Goal: Task Accomplishment & Management: Manage account settings

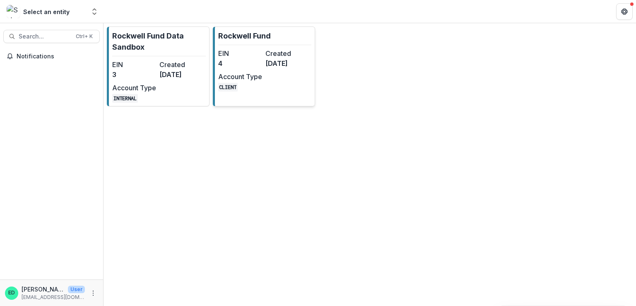
click at [226, 64] on dd "4" at bounding box center [240, 63] width 44 height 10
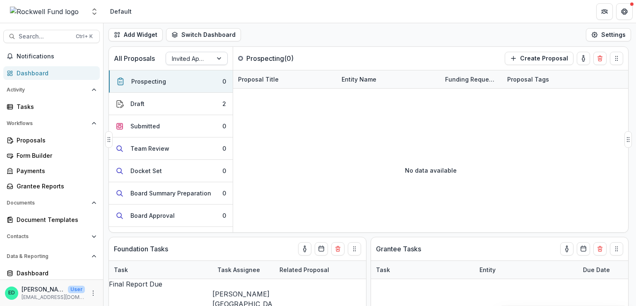
click at [182, 58] on div at bounding box center [189, 58] width 35 height 10
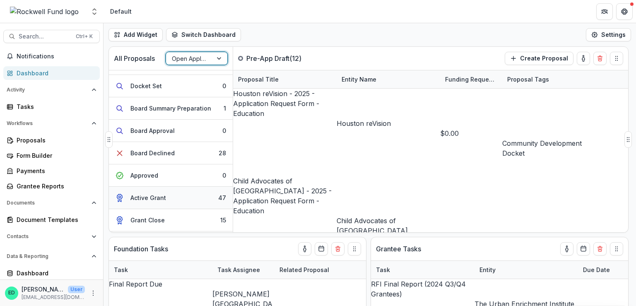
scroll to position [127, 0]
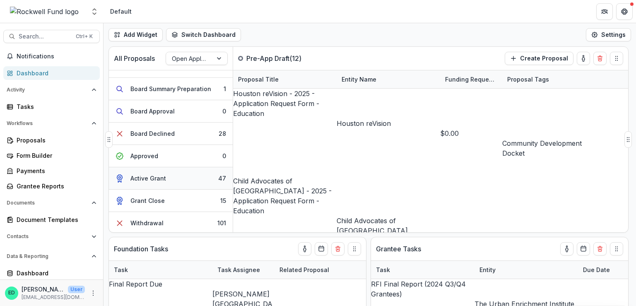
click at [166, 171] on button "Active Grant 47" at bounding box center [171, 178] width 124 height 22
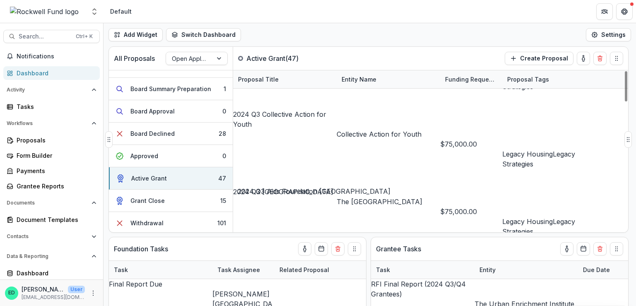
scroll to position [651, 0]
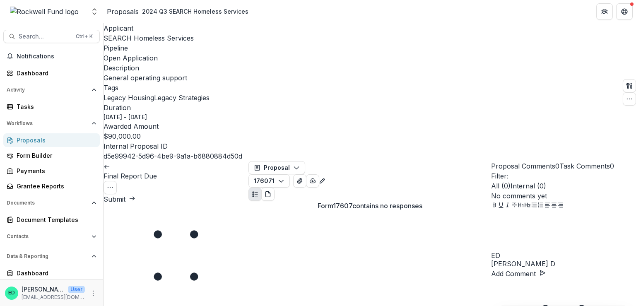
click at [135, 194] on button "Submit" at bounding box center [120, 199] width 32 height 10
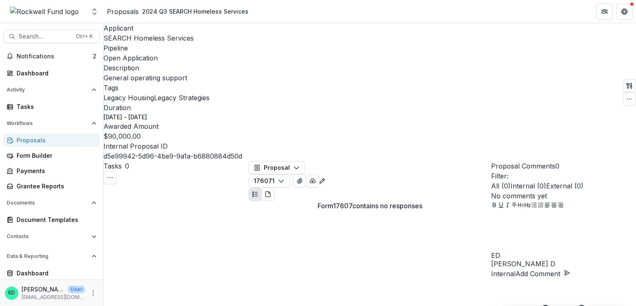
select select "**********"
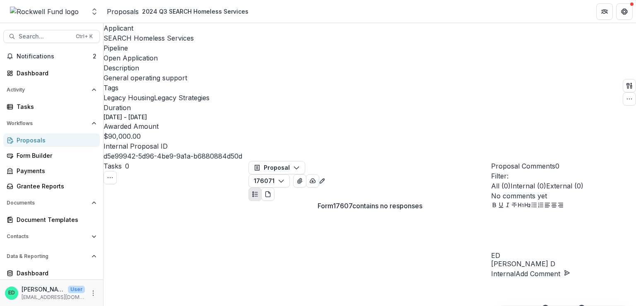
click at [126, 10] on div "Proposals" at bounding box center [123, 12] width 32 height 10
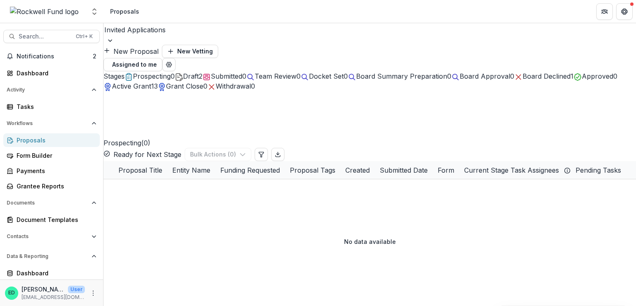
click at [135, 36] on div at bounding box center [369, 30] width 531 height 12
click at [157, 35] on div at bounding box center [369, 30] width 531 height 12
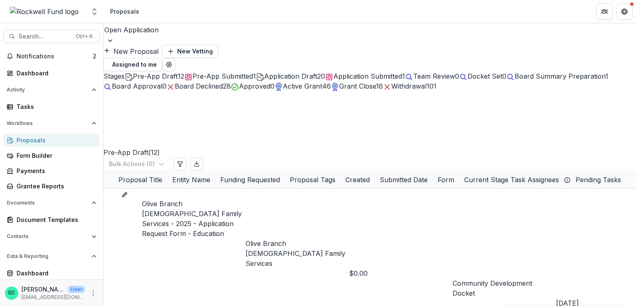
click at [311, 71] on div "Application Draft 20" at bounding box center [290, 76] width 69 height 10
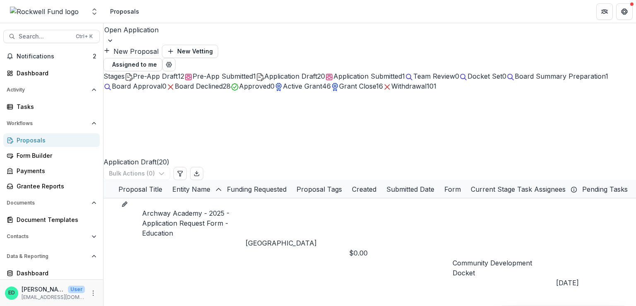
click at [322, 90] on span "Active Grant" at bounding box center [302, 86] width 39 height 8
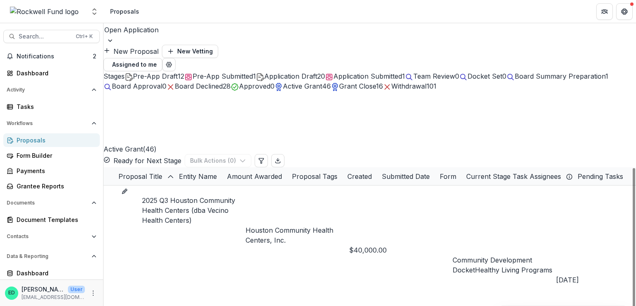
scroll to position [41, 0]
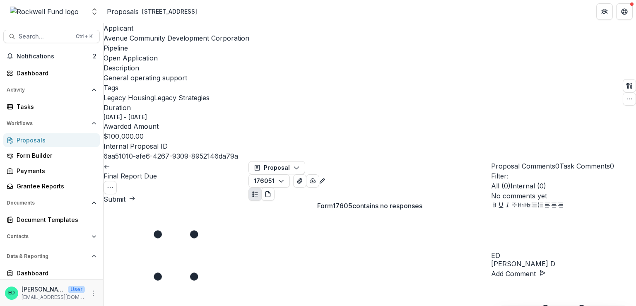
click at [135, 194] on button "Submit" at bounding box center [120, 199] width 32 height 10
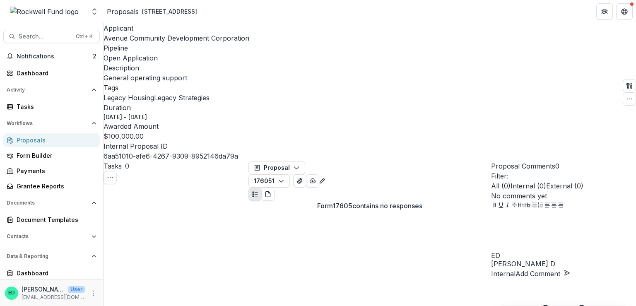
select select "**********"
click at [121, 12] on div "Proposals" at bounding box center [123, 12] width 32 height 10
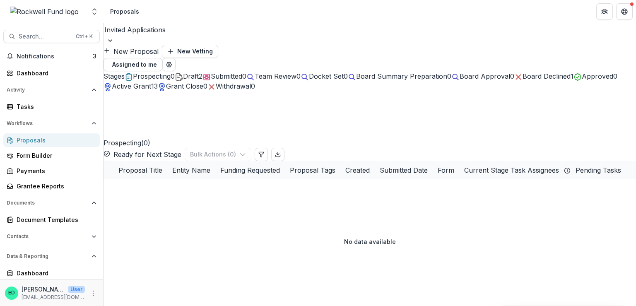
click at [178, 36] on div at bounding box center [370, 40] width 532 height 8
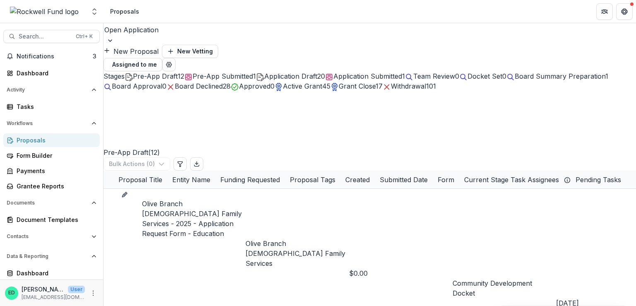
click at [159, 32] on div at bounding box center [369, 30] width 531 height 12
click at [197, 7] on header "Proposals" at bounding box center [370, 11] width 532 height 23
click at [322, 86] on span "Active Grant" at bounding box center [302, 86] width 39 height 8
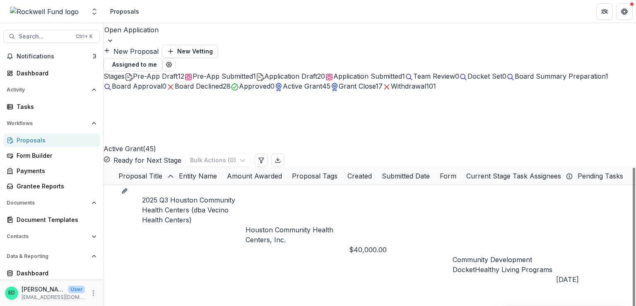
scroll to position [248, 0]
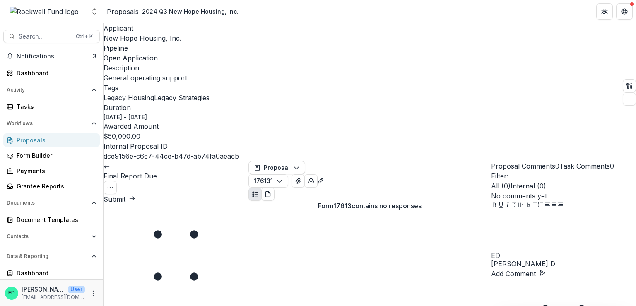
click at [135, 194] on button "Submit" at bounding box center [120, 199] width 32 height 10
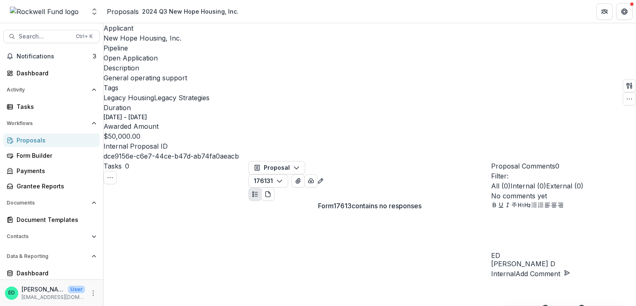
select select "**********"
click at [128, 7] on link "Proposals" at bounding box center [123, 12] width 32 height 10
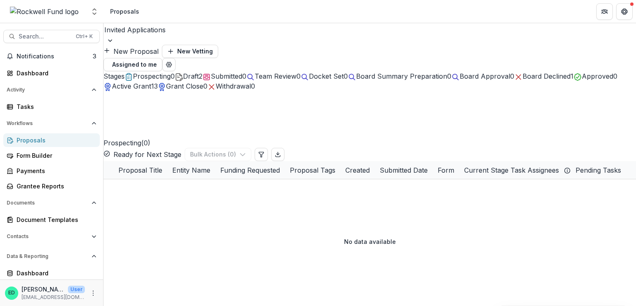
click at [125, 35] on div at bounding box center [369, 30] width 531 height 12
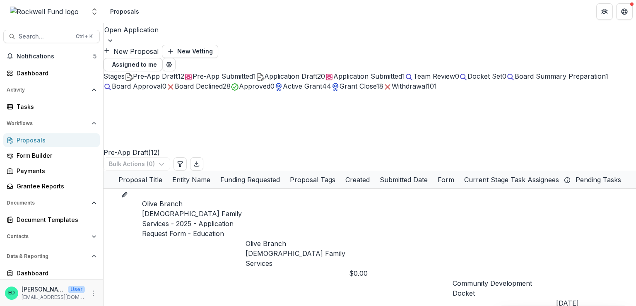
click at [322, 87] on span "Active Grant" at bounding box center [302, 86] width 39 height 8
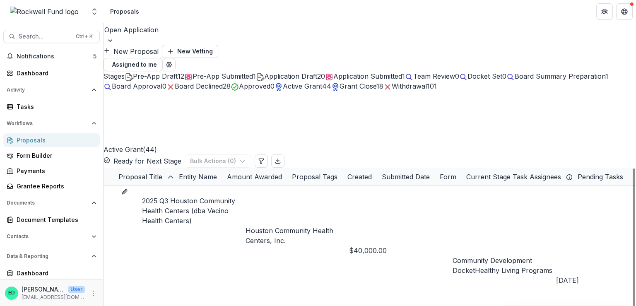
scroll to position [124, 0]
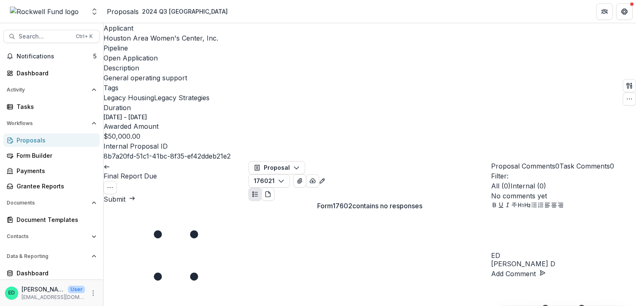
click at [135, 194] on button "Submit" at bounding box center [120, 199] width 32 height 10
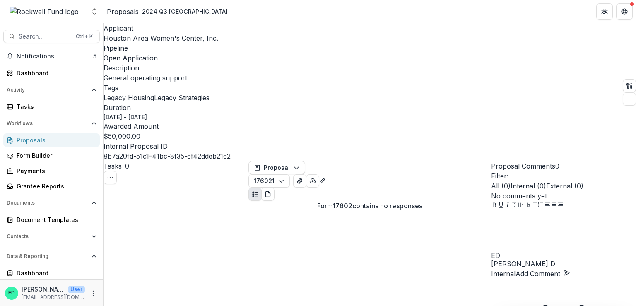
select select "**********"
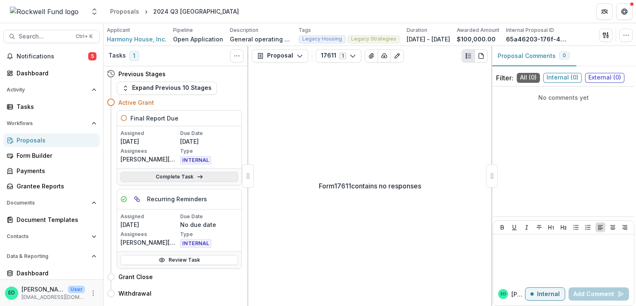
click at [180, 177] on link "Complete Task" at bounding box center [179, 177] width 118 height 10
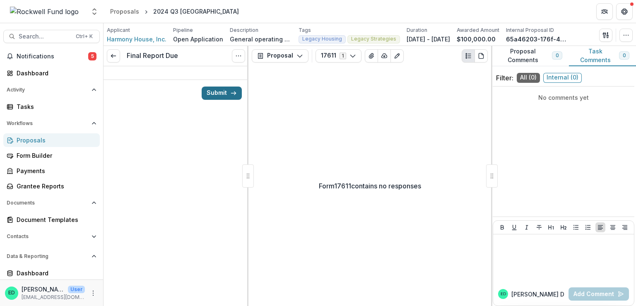
click at [219, 94] on button "Submit" at bounding box center [222, 93] width 40 height 13
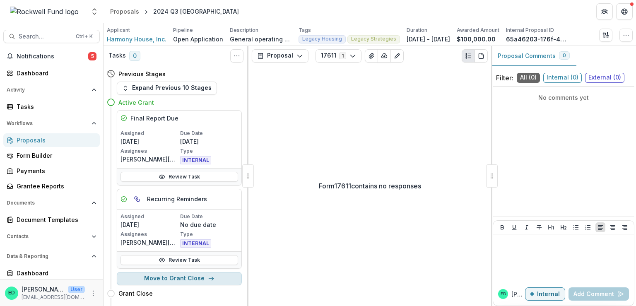
click at [195, 278] on button "Move to Grant Close" at bounding box center [179, 278] width 125 height 13
select select "**********"
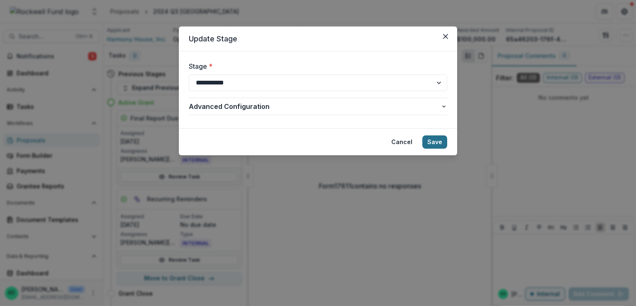
click at [430, 143] on button "Save" at bounding box center [434, 141] width 25 height 13
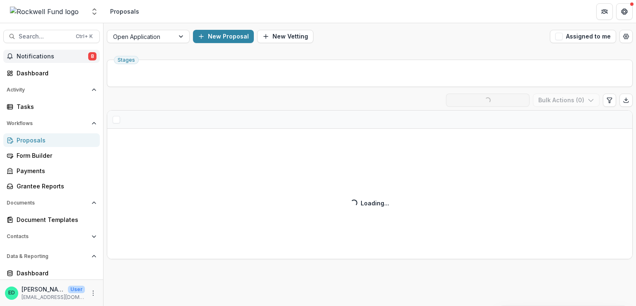
click at [58, 55] on span "Notifications" at bounding box center [53, 56] width 72 height 7
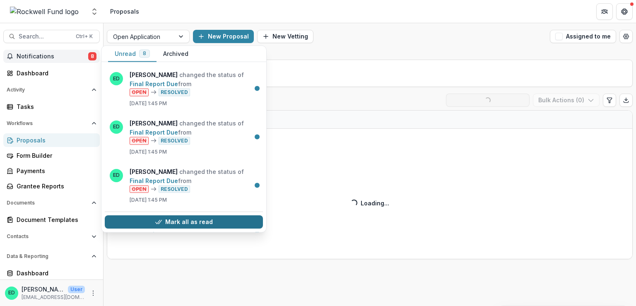
click at [170, 219] on button "Mark all as read" at bounding box center [184, 222] width 158 height 13
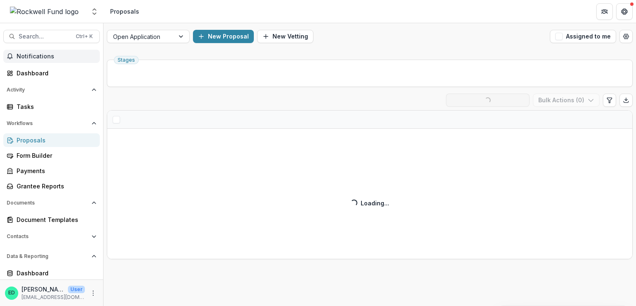
click at [360, 18] on header "Proposals" at bounding box center [370, 11] width 532 height 23
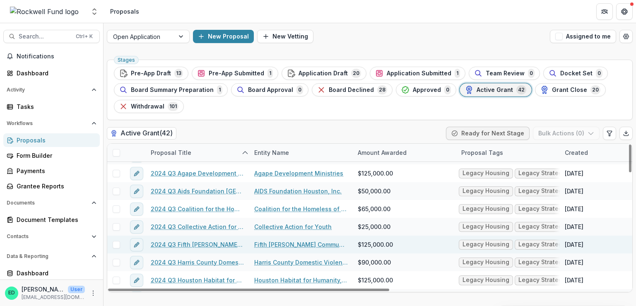
scroll to position [124, 0]
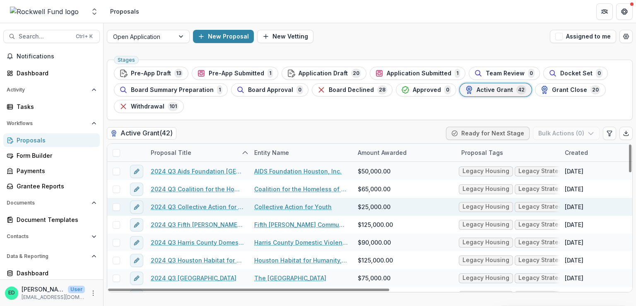
click at [197, 207] on link "2024 Q3 Collective Action for Youth" at bounding box center [198, 206] width 94 height 9
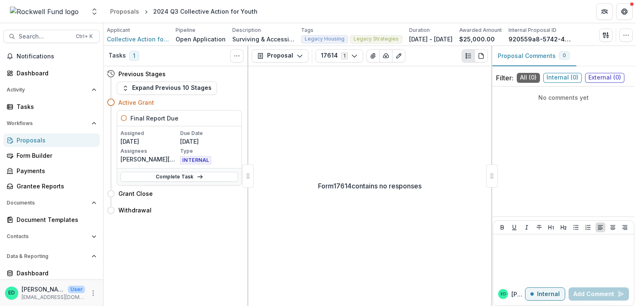
click at [201, 183] on div "Complete Task" at bounding box center [179, 176] width 124 height 17
click at [200, 178] on icon at bounding box center [200, 176] width 7 height 7
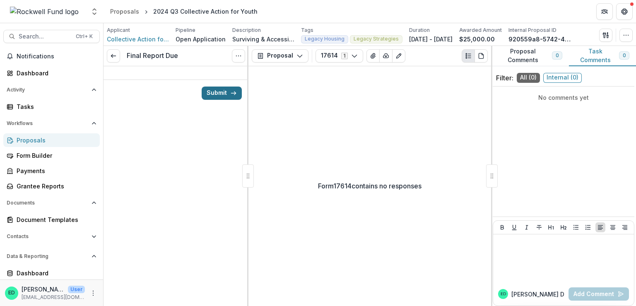
click at [228, 91] on button "Submit" at bounding box center [222, 93] width 40 height 13
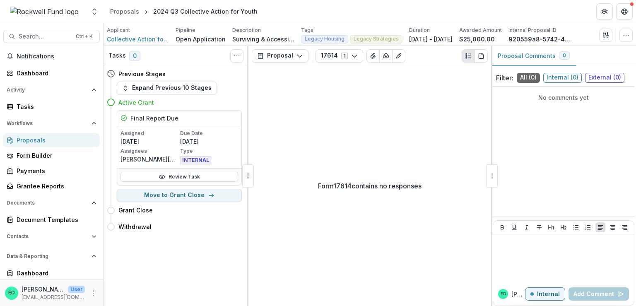
click at [164, 186] on div "Final Report Due Assigned 06/26/2025 Due Date 10/05/2025 Assignees Patrick More…" at bounding box center [174, 156] width 135 height 92
click at [168, 192] on button "Move to Grant Close" at bounding box center [179, 195] width 125 height 13
select select "**********"
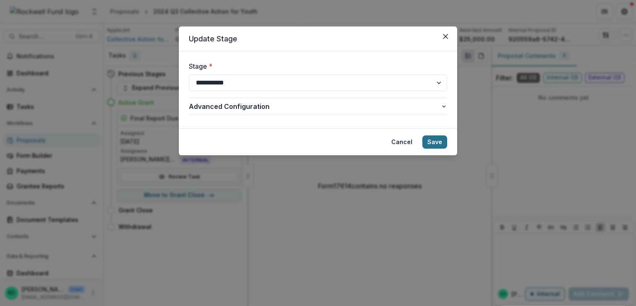
click at [434, 141] on button "Save" at bounding box center [434, 141] width 25 height 13
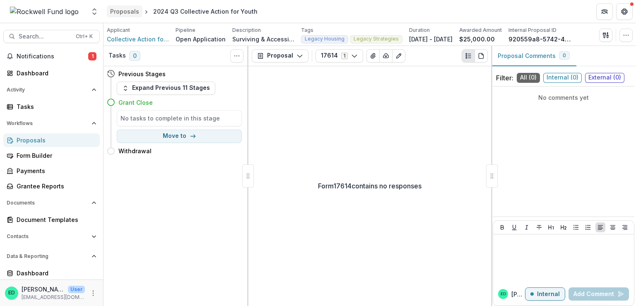
click at [134, 10] on div "Proposals" at bounding box center [124, 11] width 29 height 9
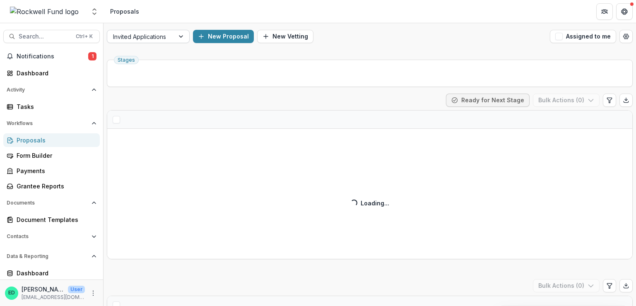
click at [176, 34] on div at bounding box center [181, 36] width 15 height 12
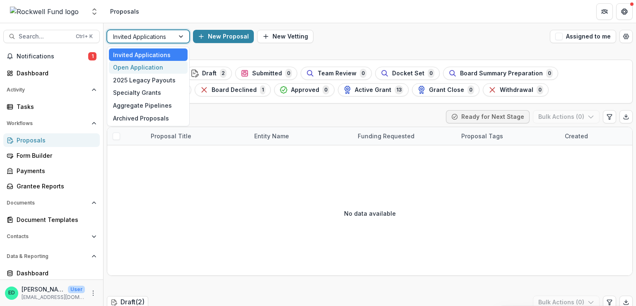
click at [161, 68] on div "Open Application" at bounding box center [148, 67] width 79 height 13
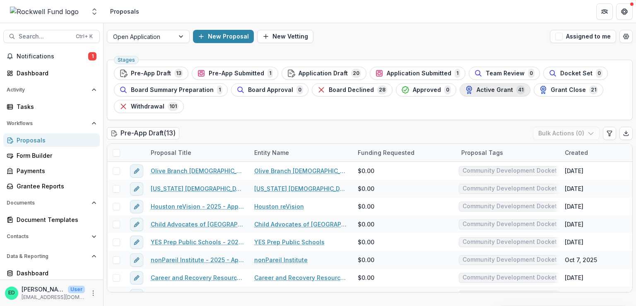
click at [487, 89] on span "Active Grant" at bounding box center [495, 90] width 36 height 7
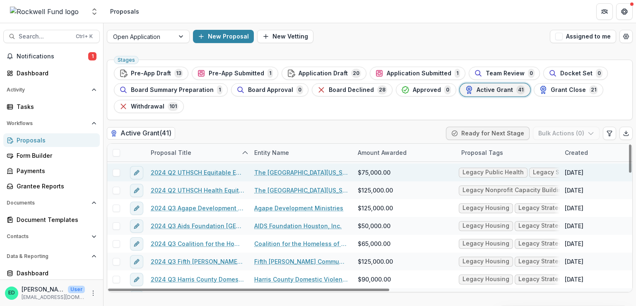
scroll to position [83, 0]
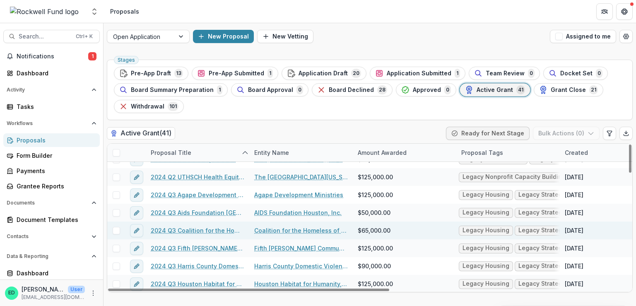
click at [205, 231] on link "2024 Q3 Coalition for the Homeless Houston" at bounding box center [198, 230] width 94 height 9
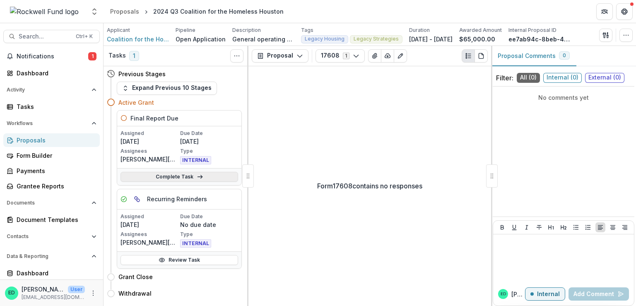
click at [199, 176] on icon at bounding box center [200, 176] width 7 height 7
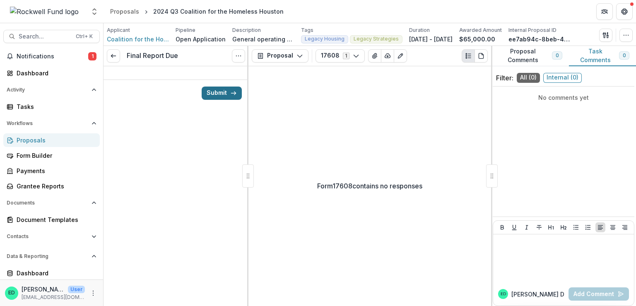
click at [221, 98] on button "Submit" at bounding box center [222, 93] width 40 height 13
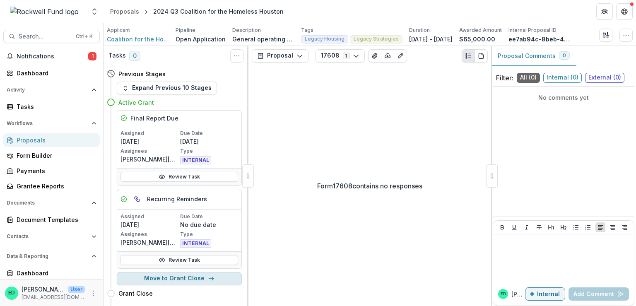
click at [192, 278] on button "Move to Grant Close" at bounding box center [179, 278] width 125 height 13
select select "**********"
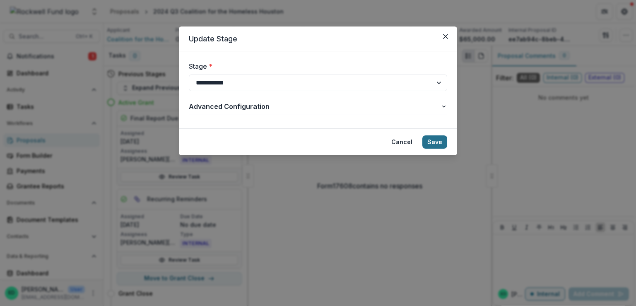
click at [436, 141] on button "Save" at bounding box center [434, 141] width 25 height 13
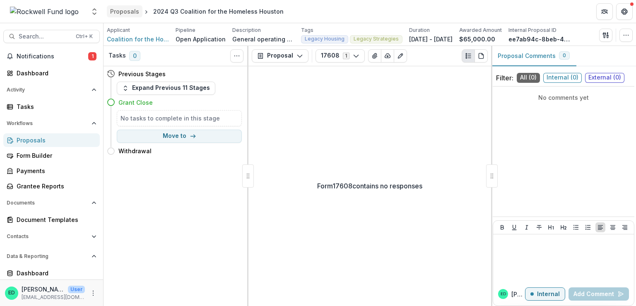
click at [133, 12] on div "Proposals" at bounding box center [124, 11] width 29 height 9
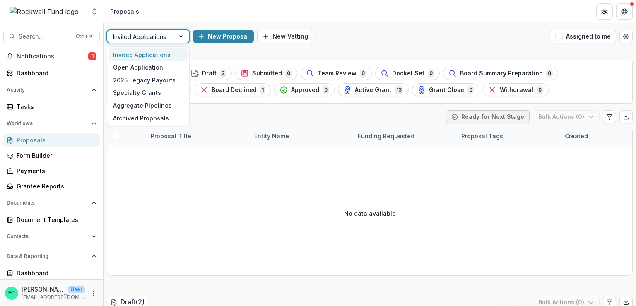
click at [177, 35] on div at bounding box center [181, 36] width 15 height 12
click at [149, 64] on div "Open Application" at bounding box center [148, 67] width 79 height 13
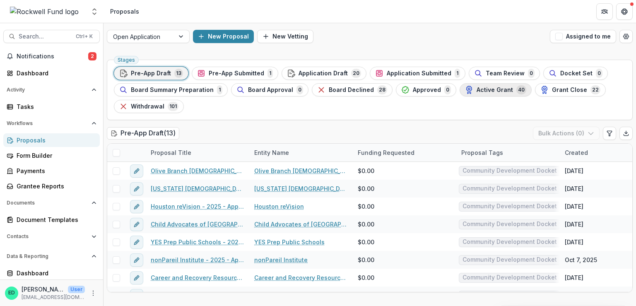
click at [477, 91] on span "Active Grant" at bounding box center [495, 90] width 36 height 7
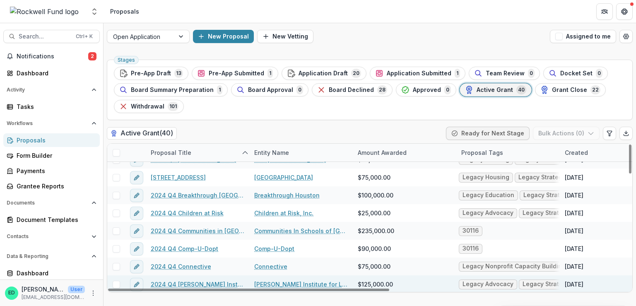
scroll to position [166, 0]
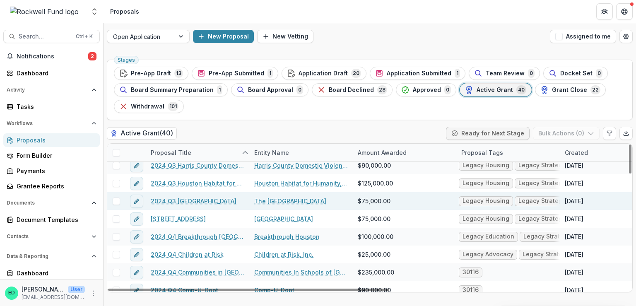
click at [198, 199] on link "2024 Q3 The Montrose Center" at bounding box center [194, 201] width 86 height 9
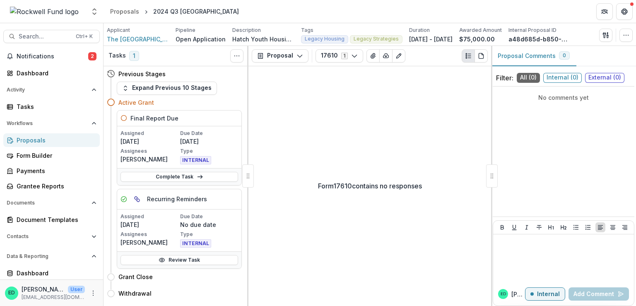
click at [210, 181] on div "Complete Task" at bounding box center [179, 176] width 124 height 17
click at [186, 170] on div "Complete Task" at bounding box center [179, 176] width 124 height 17
click at [187, 178] on link "Complete Task" at bounding box center [179, 177] width 118 height 10
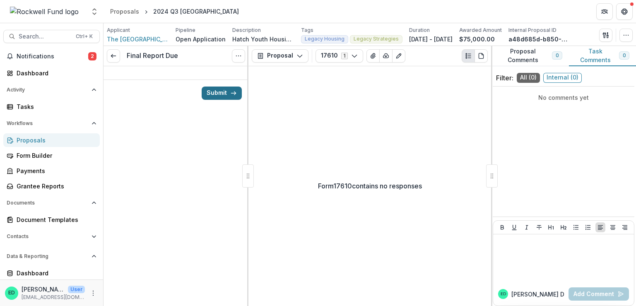
click at [229, 92] on button "Submit" at bounding box center [222, 93] width 40 height 13
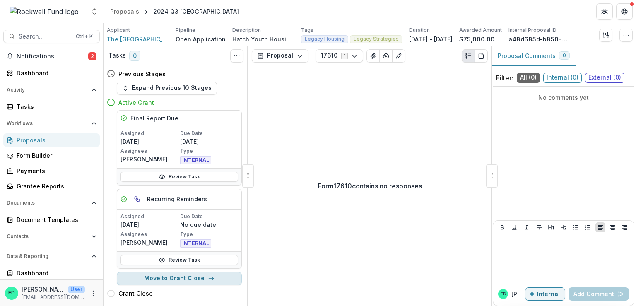
click at [196, 273] on button "Move to Grant Close" at bounding box center [179, 278] width 125 height 13
select select "**********"
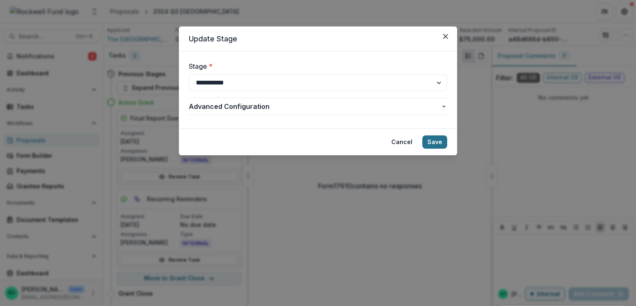
click at [434, 144] on button "Save" at bounding box center [434, 141] width 25 height 13
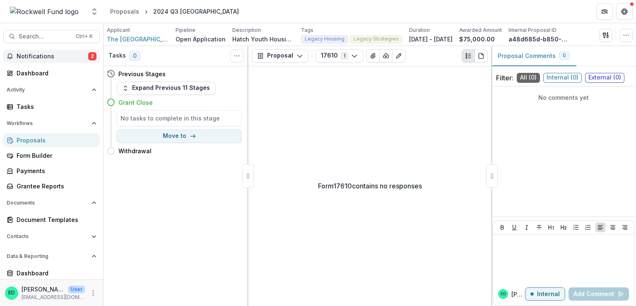
click at [56, 55] on span "Notifications" at bounding box center [53, 56] width 72 height 7
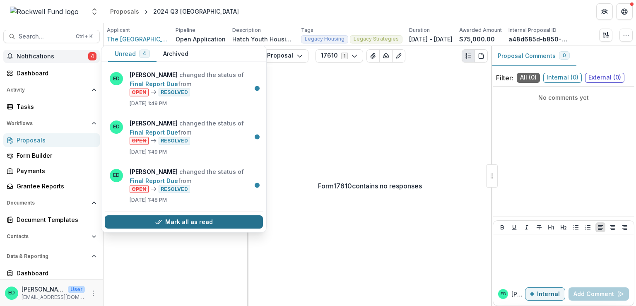
click at [207, 220] on button "Mark all as read" at bounding box center [184, 222] width 158 height 13
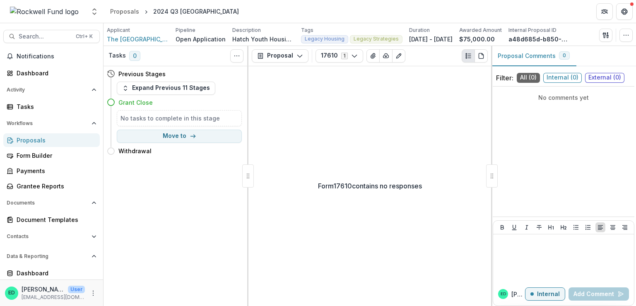
drag, startPoint x: 215, startPoint y: 251, endPoint x: 213, endPoint y: 248, distance: 4.5
click at [216, 250] on div "Tasks 0 Show Cancelled Tasks Previous Stages Expand Previous 11 Stages Grant Cl…" at bounding box center [176, 176] width 145 height 260
click at [128, 15] on div "Proposals" at bounding box center [124, 11] width 29 height 9
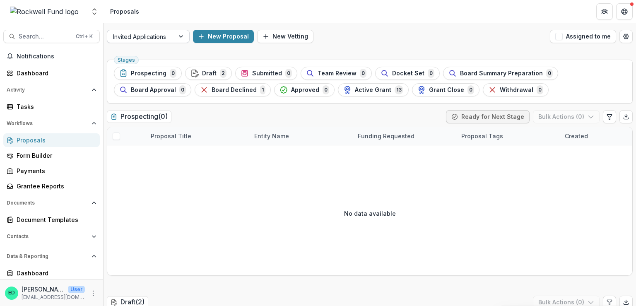
click at [169, 38] on div "Invited Applications" at bounding box center [140, 37] width 67 height 12
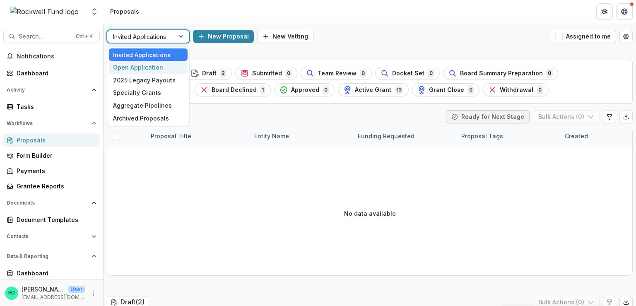
click at [156, 68] on div "Open Application" at bounding box center [148, 67] width 79 height 13
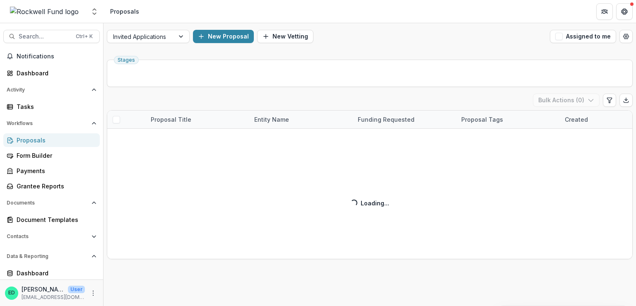
click at [486, 91] on div "Stages Withdrawal ( 0 ) Bulk Actions ( 0 ) Proposal Title Entity Name Funding R…" at bounding box center [370, 181] width 532 height 250
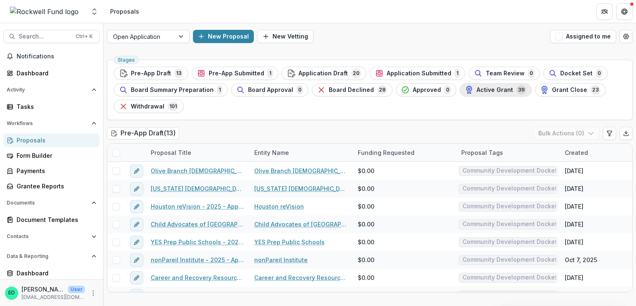
click at [501, 91] on span "Active Grant" at bounding box center [495, 90] width 36 height 7
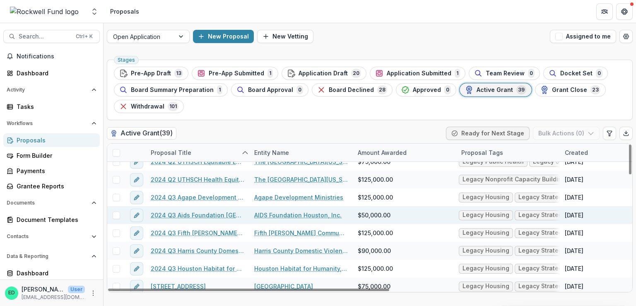
scroll to position [124, 0]
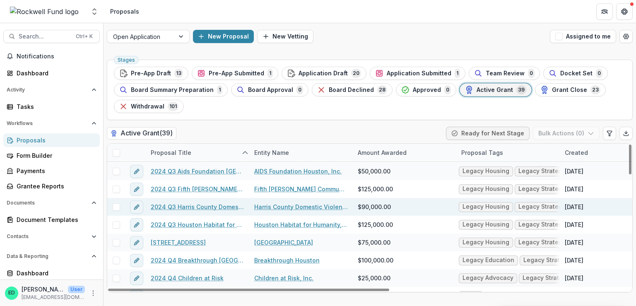
click at [193, 204] on link "2024 Q3 Harris County Domestic Violence Coordinating Council" at bounding box center [198, 206] width 94 height 9
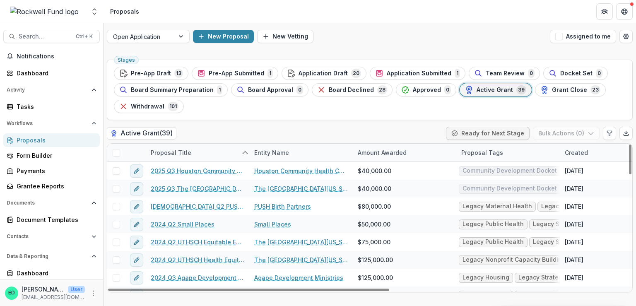
click at [182, 146] on div "Proposal Title" at bounding box center [198, 153] width 104 height 18
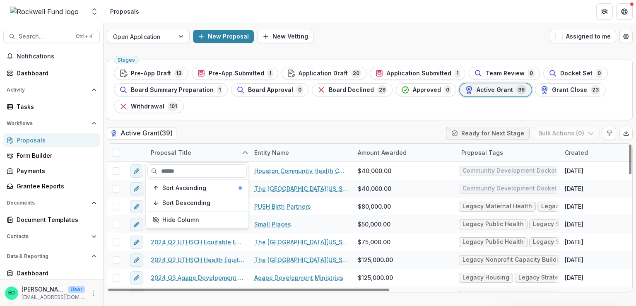
drag, startPoint x: 177, startPoint y: 205, endPoint x: 212, endPoint y: 155, distance: 60.4
click at [178, 205] on span "Sort Descending" at bounding box center [186, 203] width 48 height 7
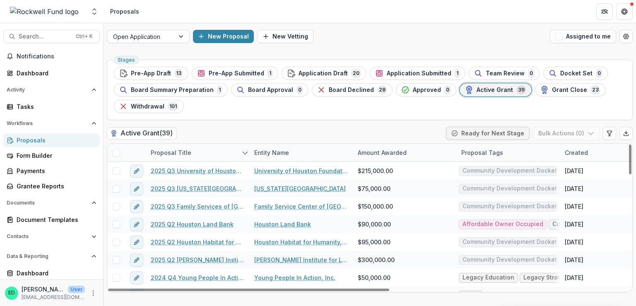
click at [217, 132] on div "Active Grant ( 39 ) Ready for Next Stage Bulk Actions ( 0 )" at bounding box center [370, 135] width 526 height 17
click at [177, 153] on div "Proposal Title" at bounding box center [171, 152] width 51 height 9
click at [230, 120] on div "Stages Pre-App Draft 13 Pre-App Submitted 1 Application Draft 20 Application Su…" at bounding box center [370, 181] width 532 height 250
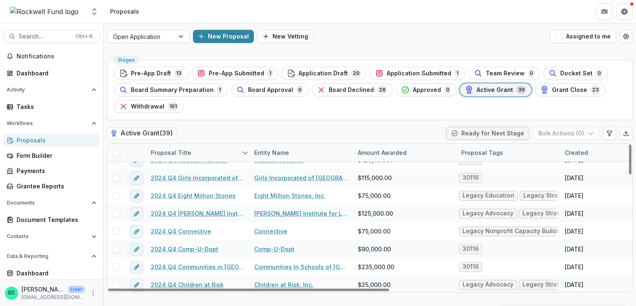
scroll to position [564, 0]
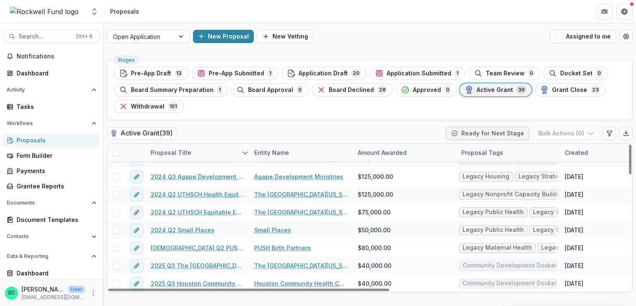
click at [176, 149] on div "Proposal Title" at bounding box center [171, 152] width 51 height 9
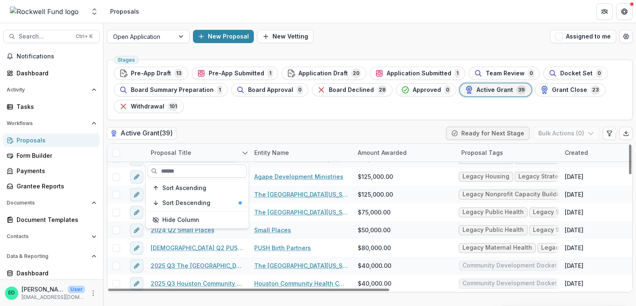
click at [167, 171] on input at bounding box center [196, 170] width 99 height 13
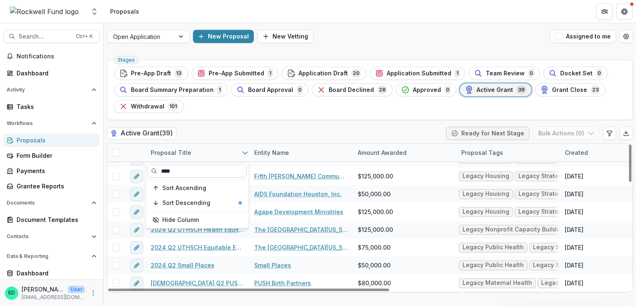
scroll to position [421, 0]
type input "****"
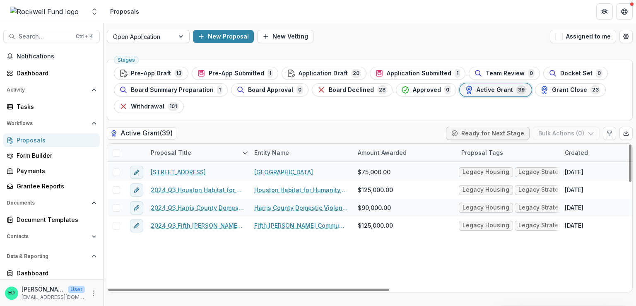
scroll to position [0, 0]
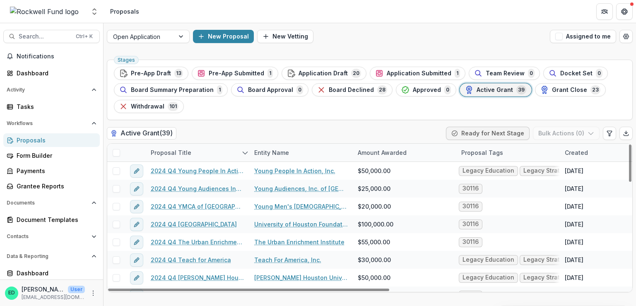
click at [165, 45] on div "Open Application New Proposal New Vetting Assigned to me" at bounding box center [370, 36] width 532 height 26
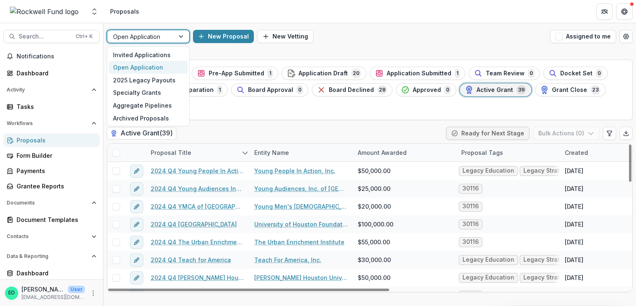
click at [166, 41] on div at bounding box center [140, 36] width 55 height 10
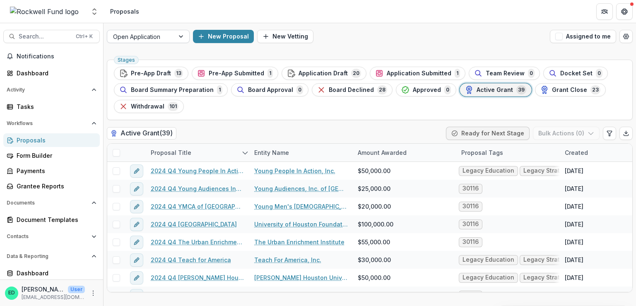
click at [178, 34] on div at bounding box center [181, 36] width 15 height 12
click at [422, 31] on div "New Proposal New Vetting" at bounding box center [370, 36] width 354 height 13
click at [329, 91] on span "Board Declined" at bounding box center [351, 90] width 45 height 7
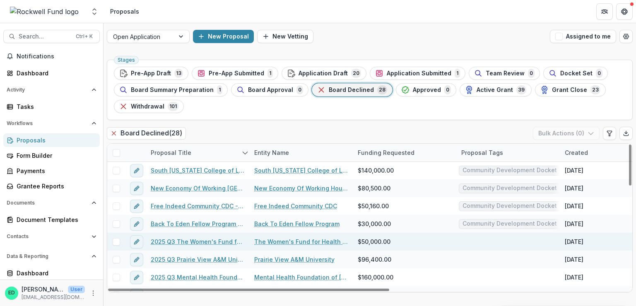
scroll to position [368, 0]
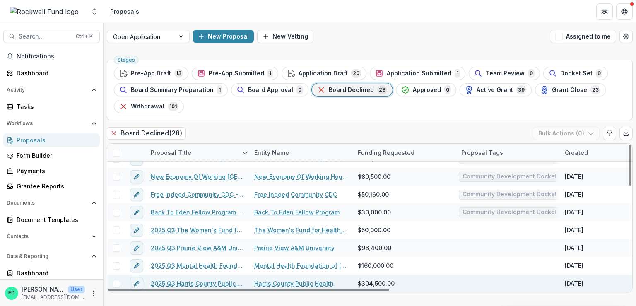
click at [214, 280] on link "2025 Q3 Harris County Public Health" at bounding box center [198, 283] width 94 height 9
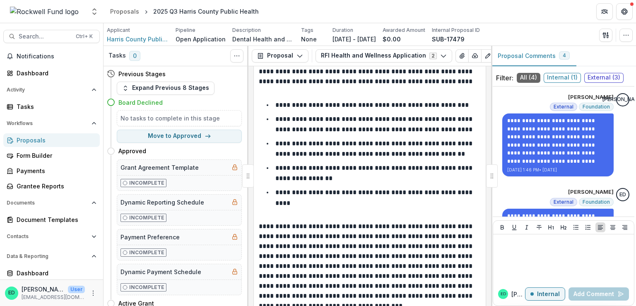
scroll to position [3850, 0]
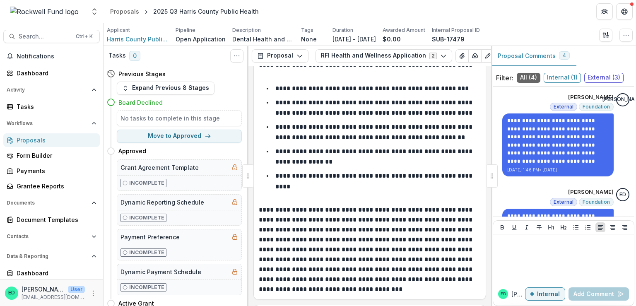
click at [335, 85] on p "**********" at bounding box center [373, 88] width 197 height 6
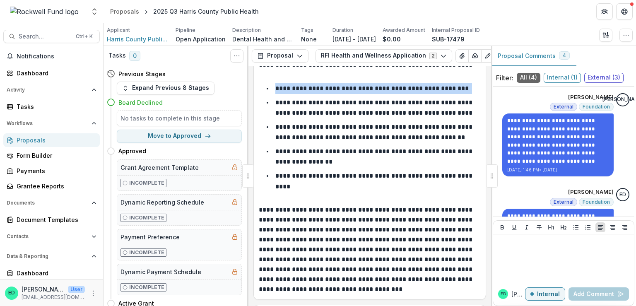
click at [335, 85] on p "**********" at bounding box center [373, 88] width 197 height 6
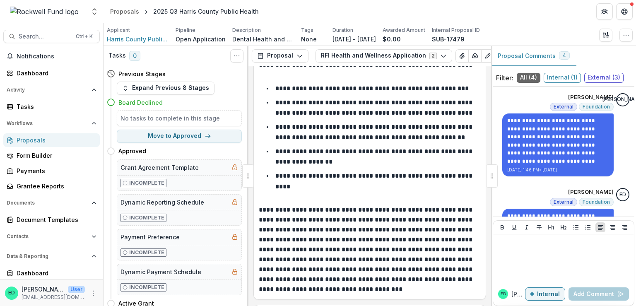
click at [327, 108] on p "**********" at bounding box center [375, 107] width 200 height 17
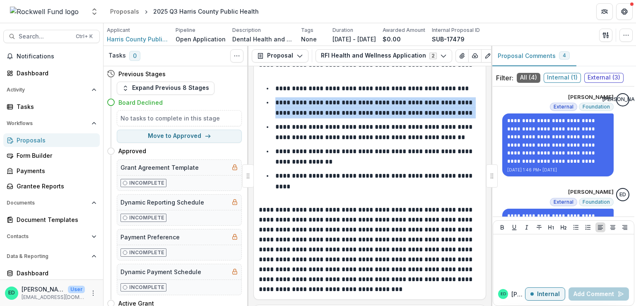
click at [327, 108] on p "**********" at bounding box center [375, 107] width 200 height 17
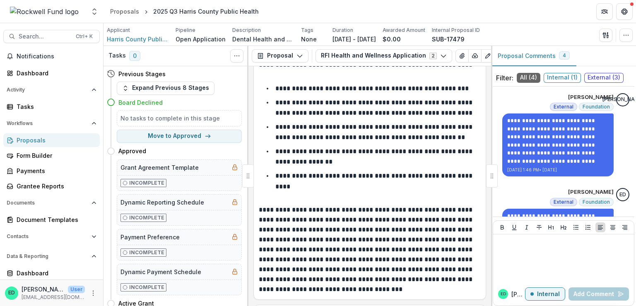
click at [318, 132] on p "**********" at bounding box center [374, 132] width 199 height 17
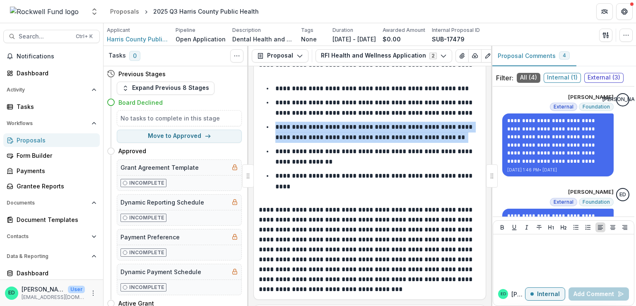
click at [318, 132] on p "**********" at bounding box center [374, 132] width 199 height 17
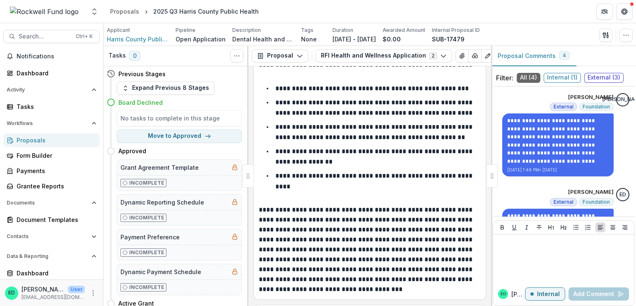
click at [318, 159] on p "**********" at bounding box center [374, 156] width 199 height 17
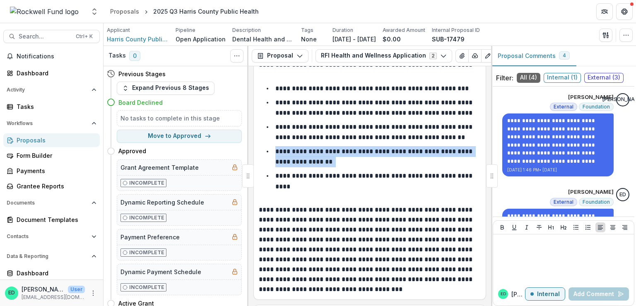
click at [318, 159] on p "**********" at bounding box center [374, 156] width 199 height 17
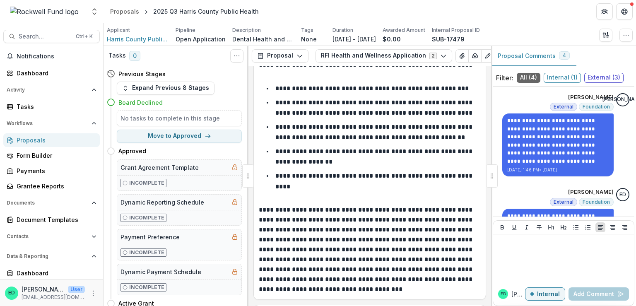
click at [308, 180] on p "**********" at bounding box center [374, 181] width 199 height 17
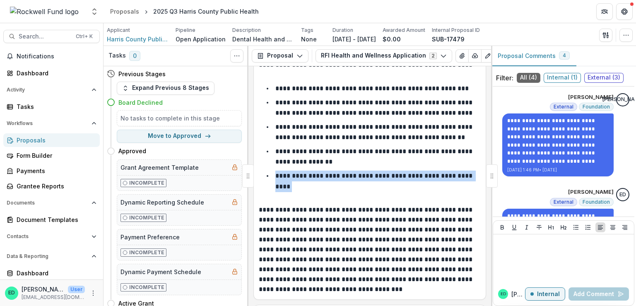
click at [308, 180] on p "**********" at bounding box center [374, 181] width 199 height 17
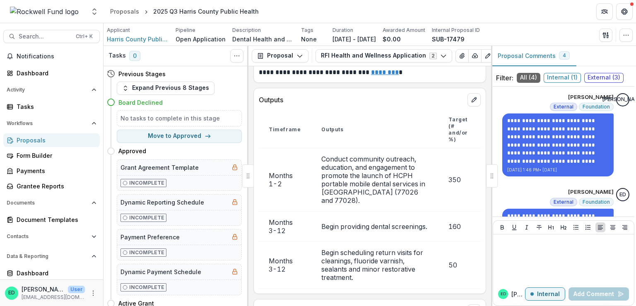
scroll to position [4182, 0]
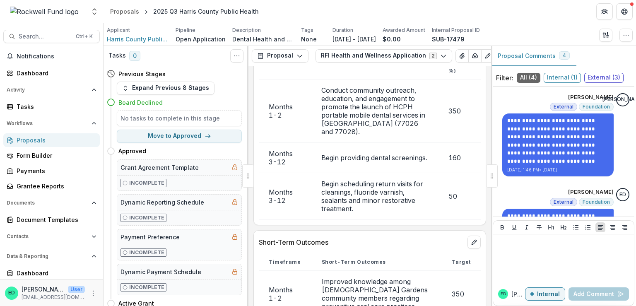
click at [352, 107] on td "Conduct community outreach, education, and engagement to promote the launch of …" at bounding box center [374, 110] width 127 height 63
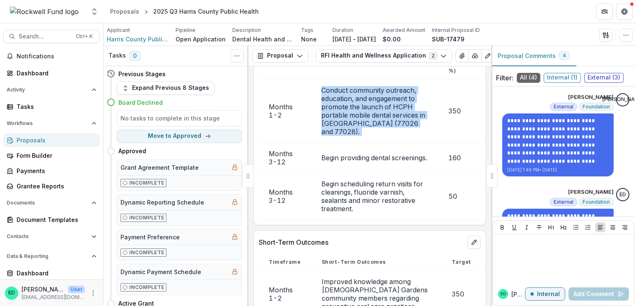
click at [352, 107] on td "Conduct community outreach, education, and engagement to promote the launch of …" at bounding box center [374, 110] width 127 height 63
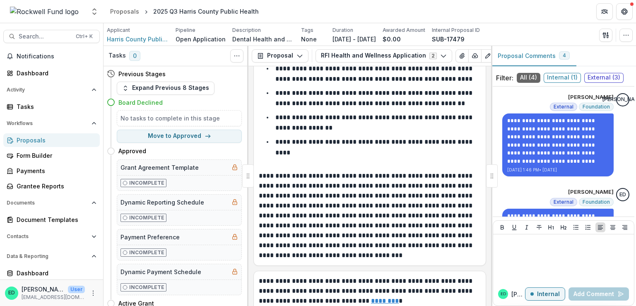
scroll to position [3685, 0]
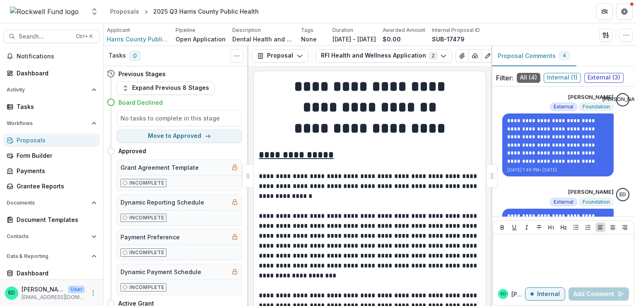
scroll to position [265, 0]
